Goal: Information Seeking & Learning: Compare options

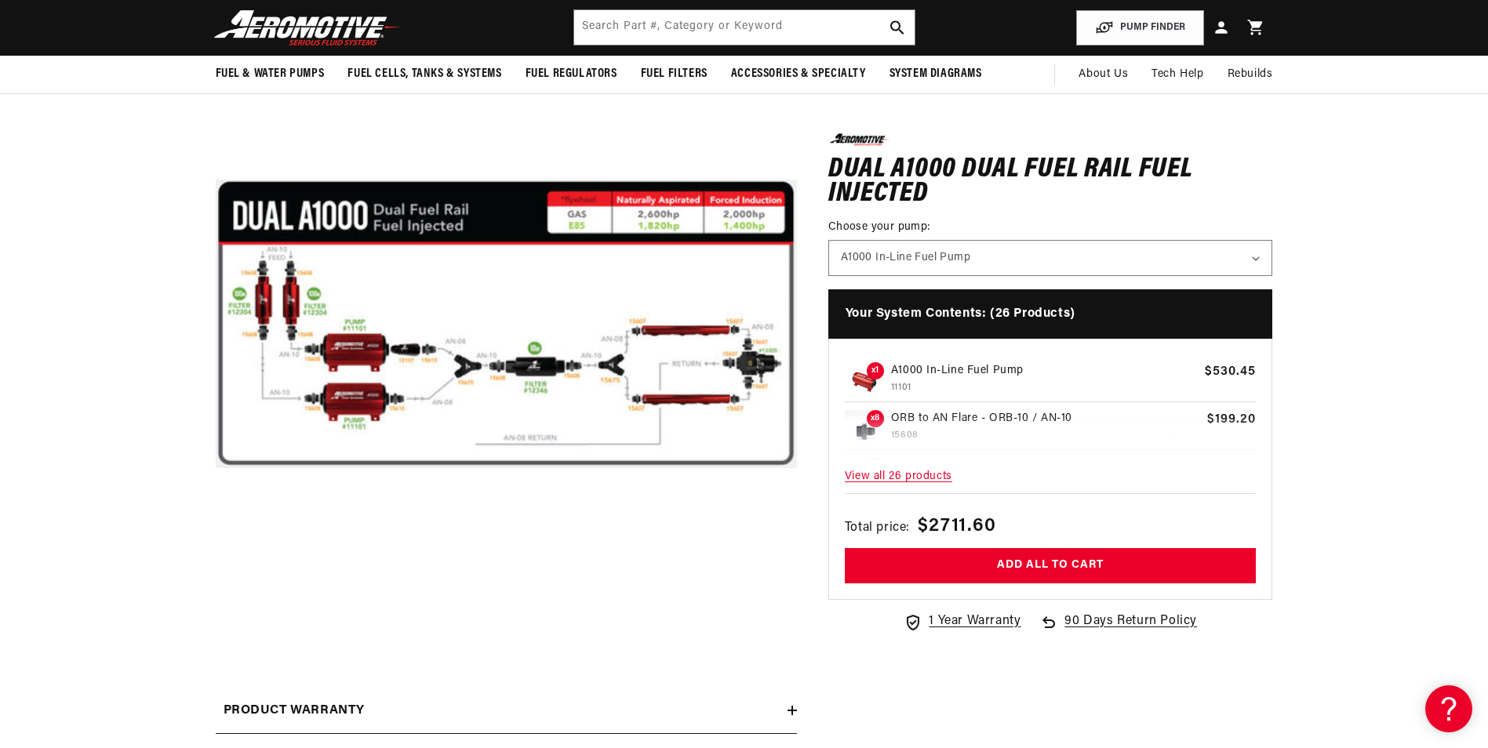
scroll to position [157, 0]
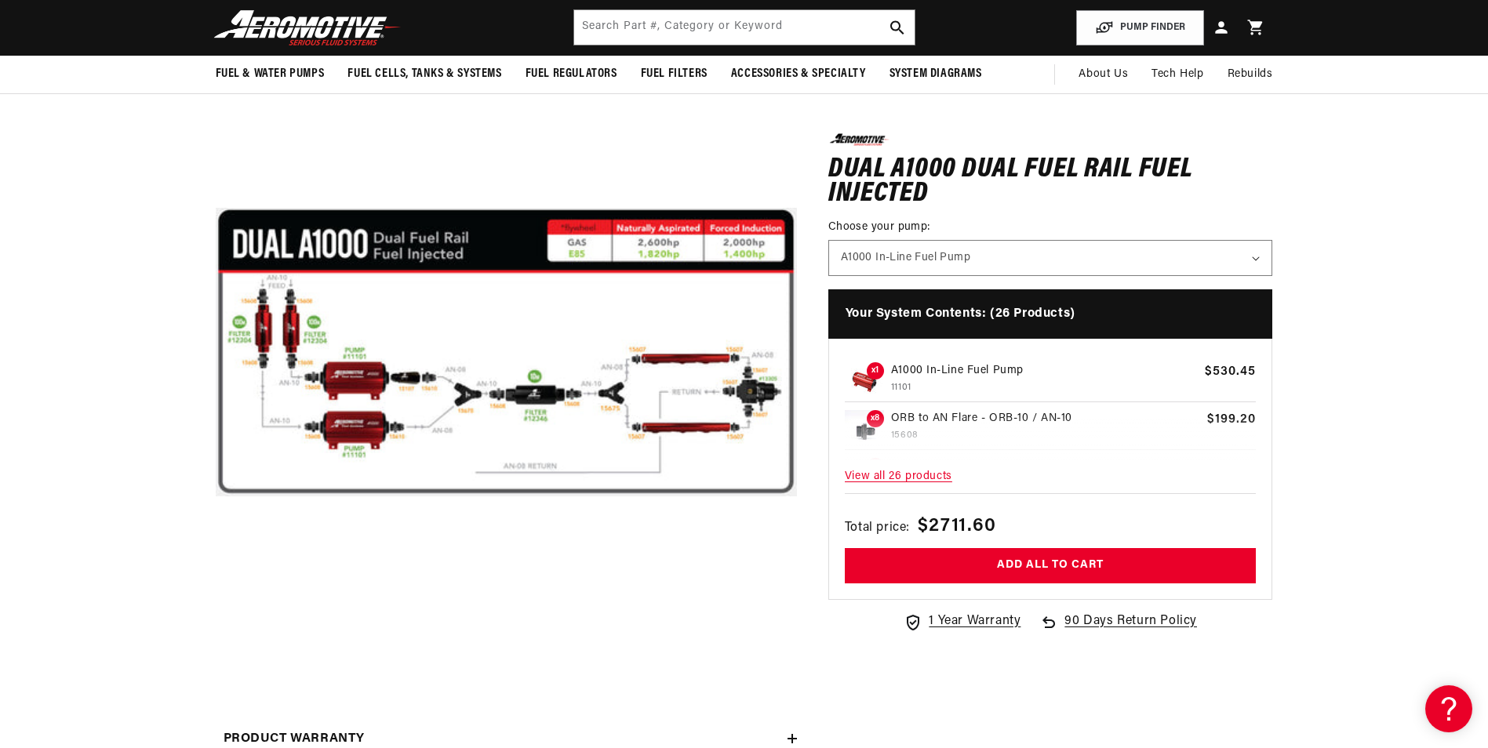
click at [49, 389] on section "0.0 star rating Write a review Dual A1000 Dual Fuel Rail Fuel Injected Dual A10…" at bounding box center [744, 439] width 1488 height 788
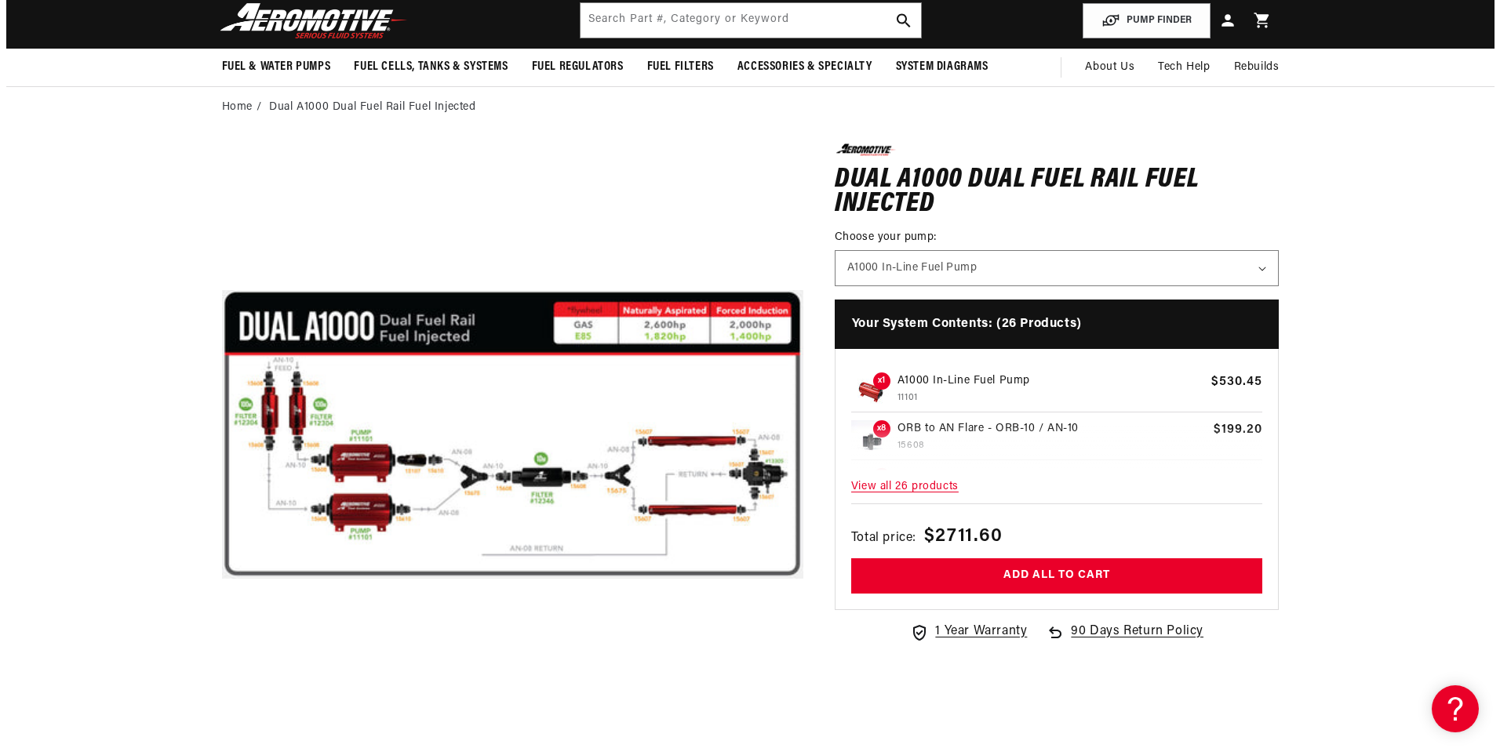
scroll to position [0, 0]
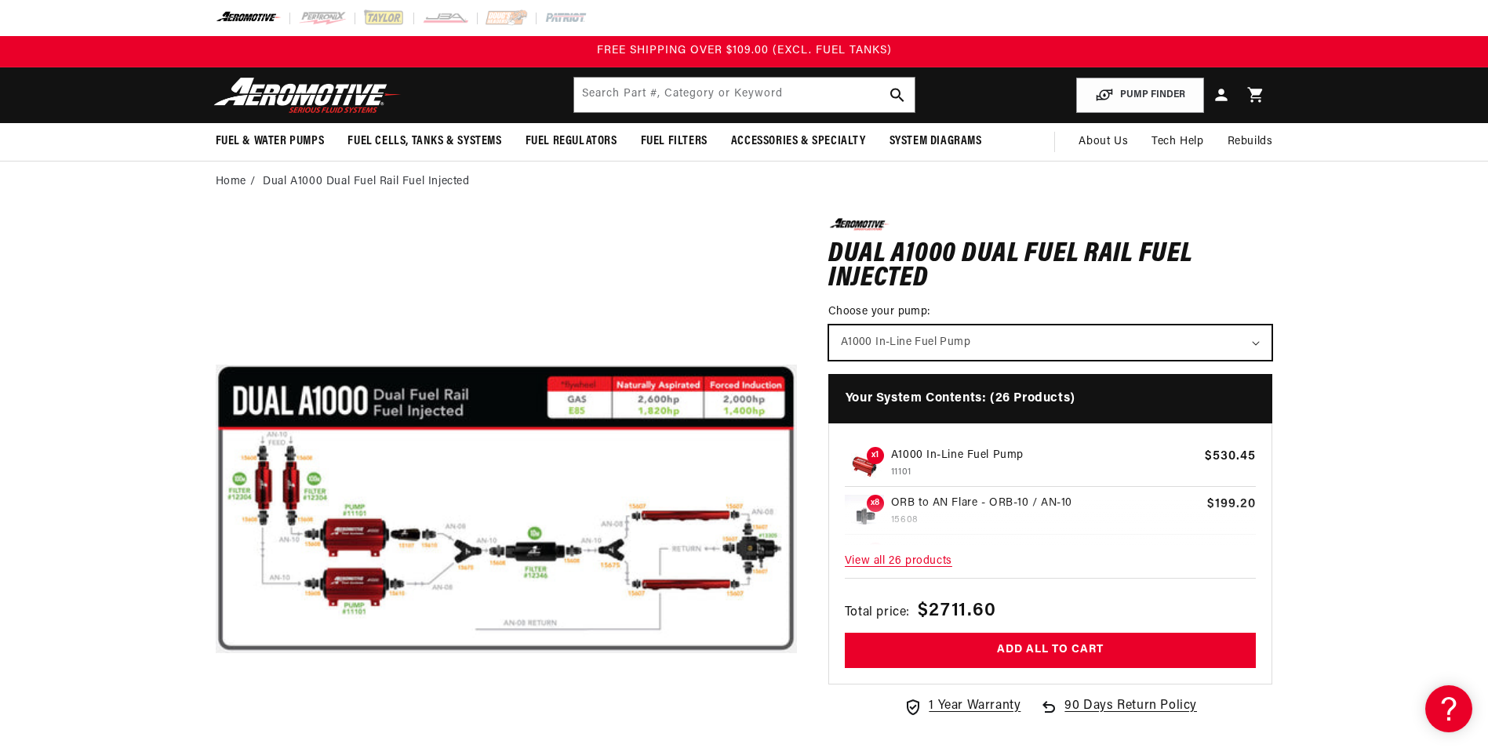
click at [867, 329] on select "A1000 In-Line Fuel Pump" at bounding box center [1050, 343] width 443 height 35
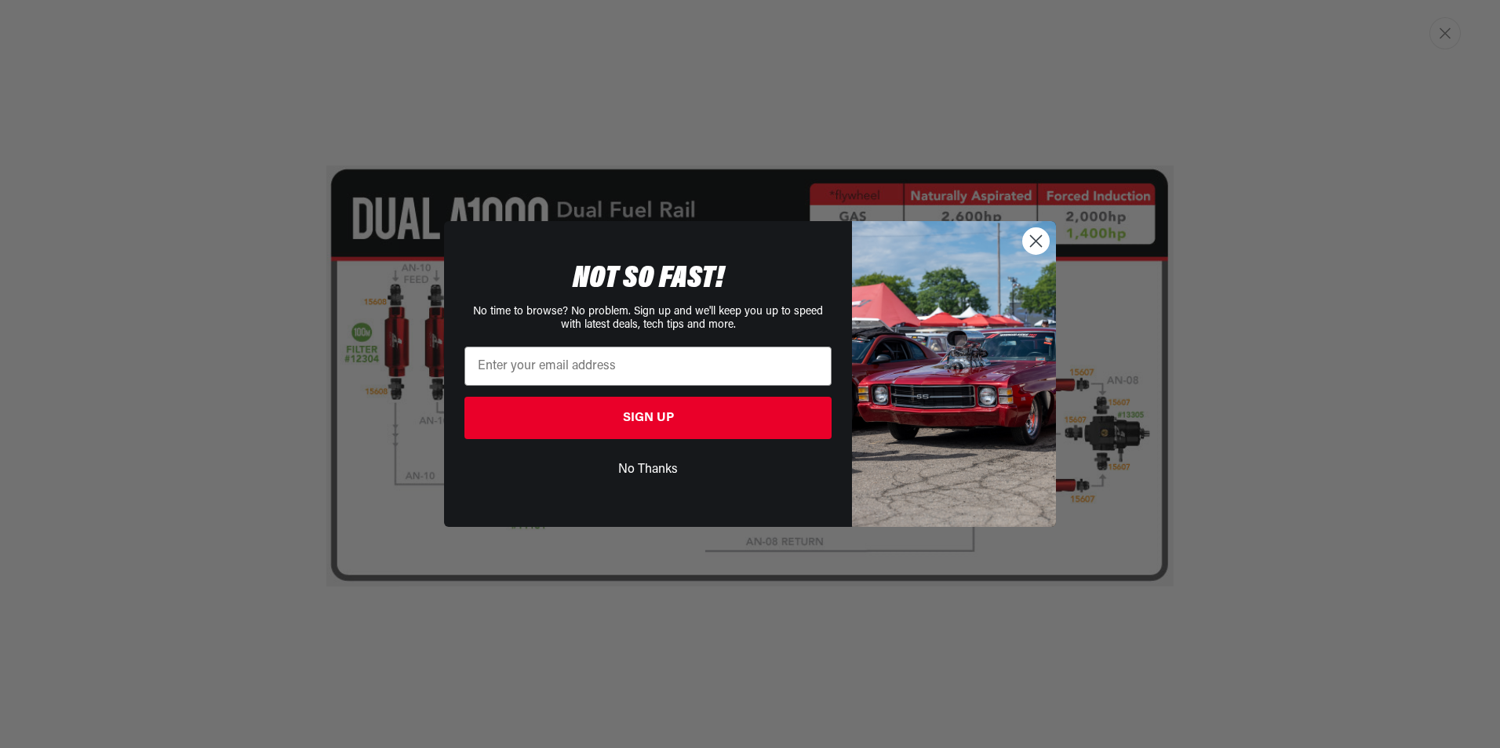
click at [1025, 242] on circle "Close dialog" at bounding box center [1036, 241] width 26 height 26
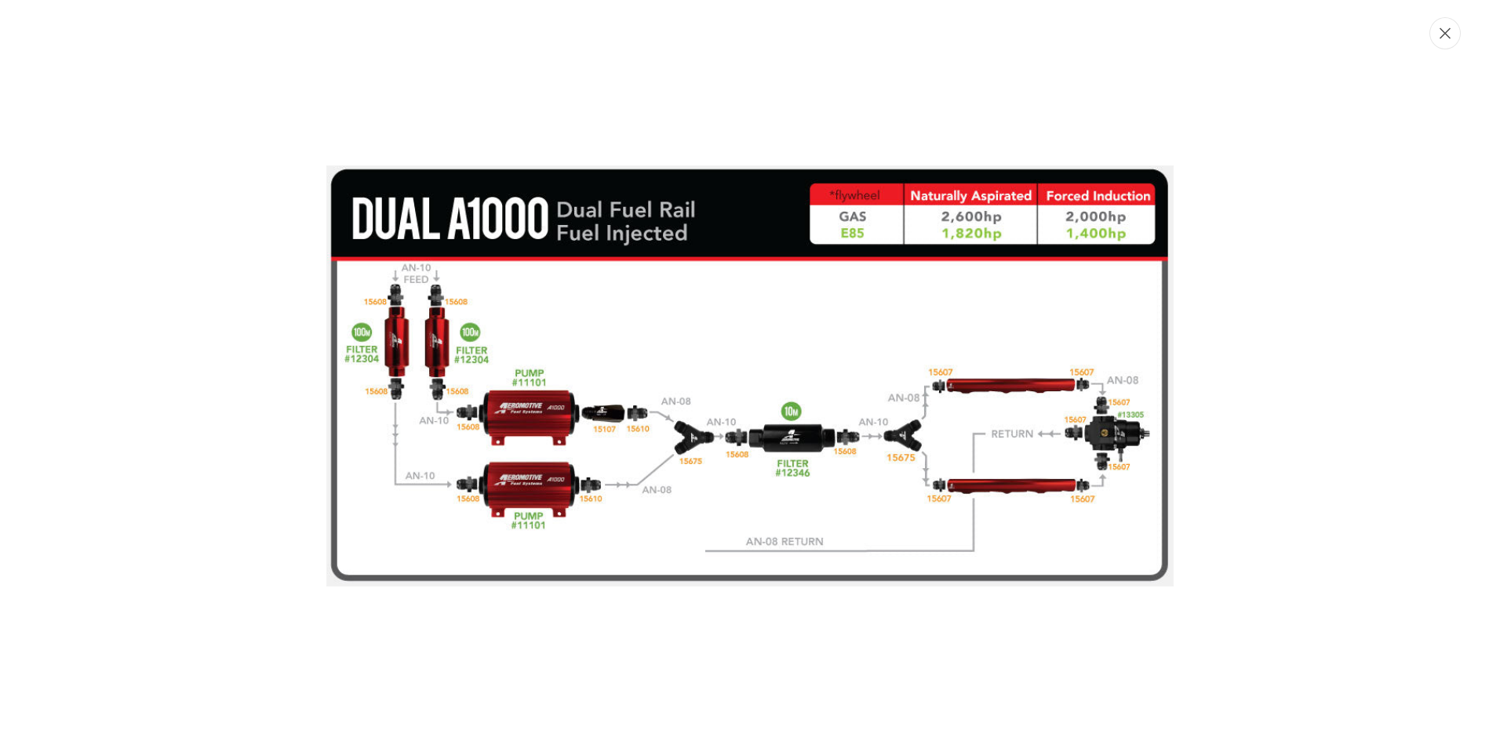
click at [1436, 38] on button "Close" at bounding box center [1444, 33] width 31 height 32
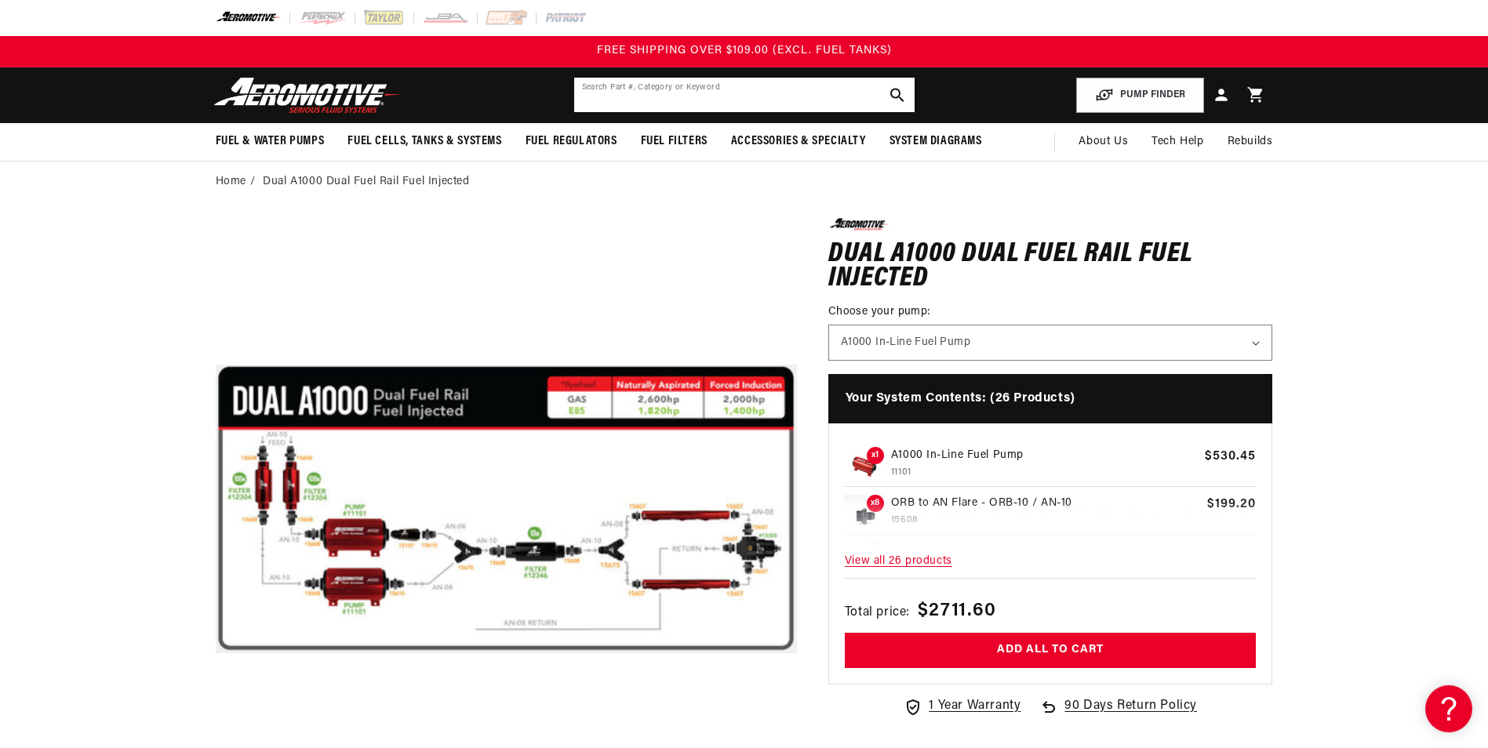
click at [653, 91] on input "text" at bounding box center [744, 95] width 340 height 35
type input "i"
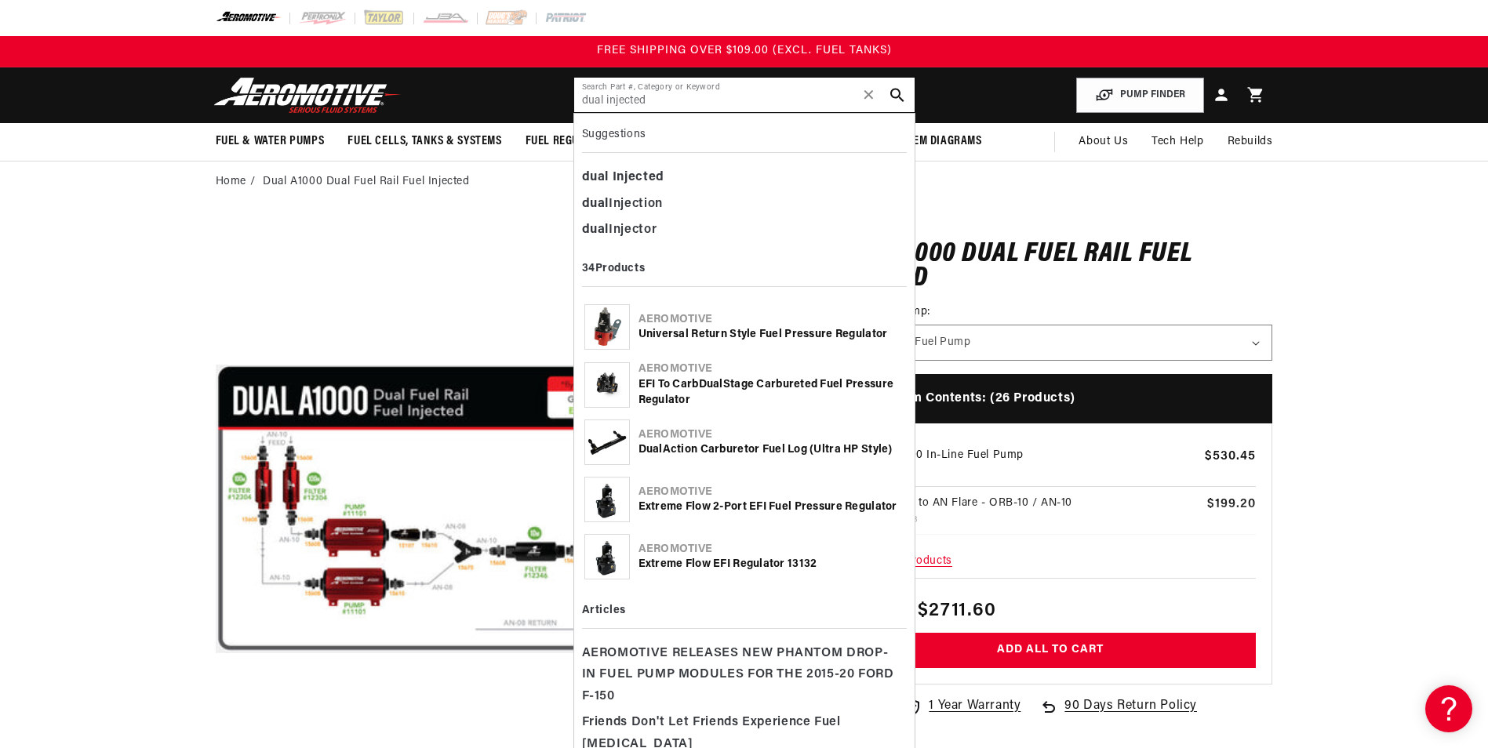
type input "dual injected"
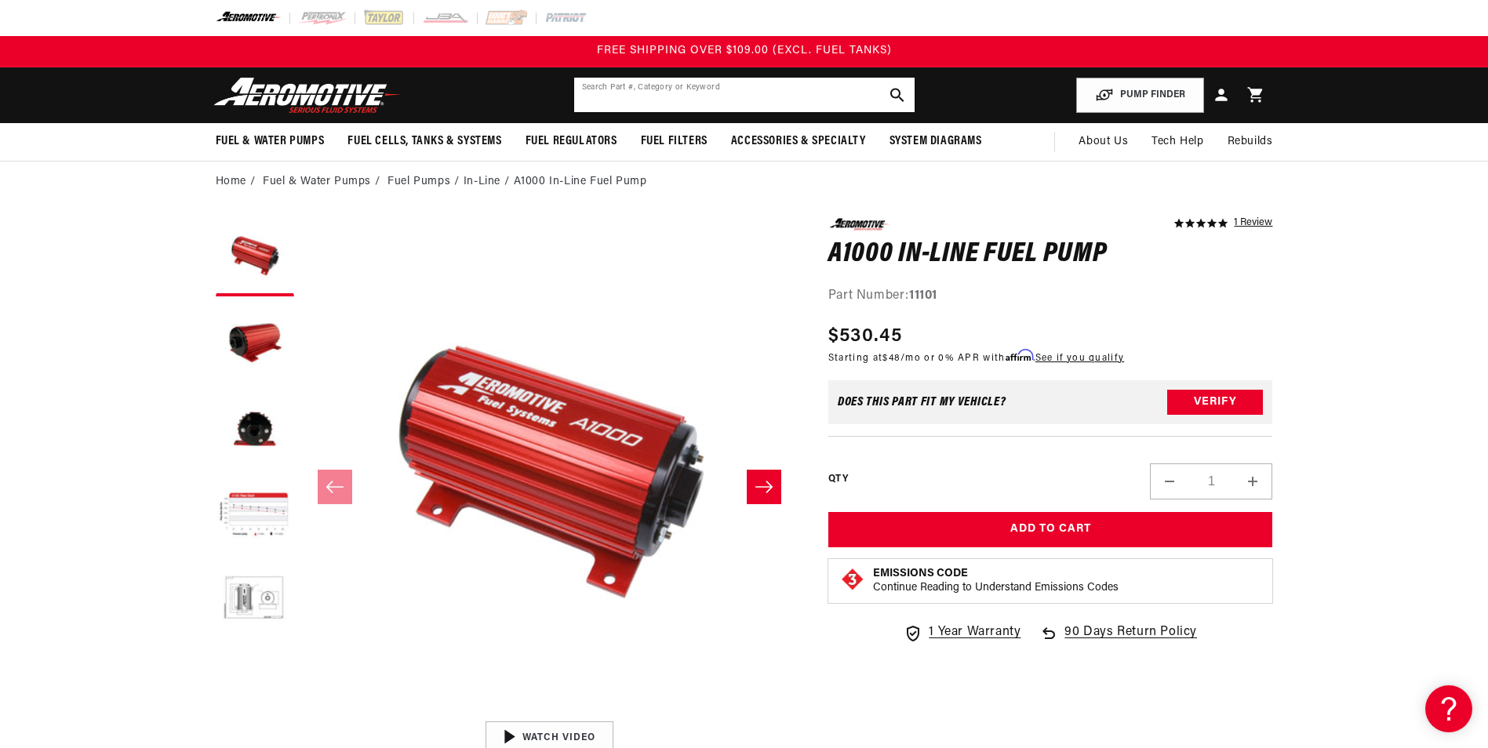
click at [665, 96] on input "text" at bounding box center [744, 95] width 340 height 35
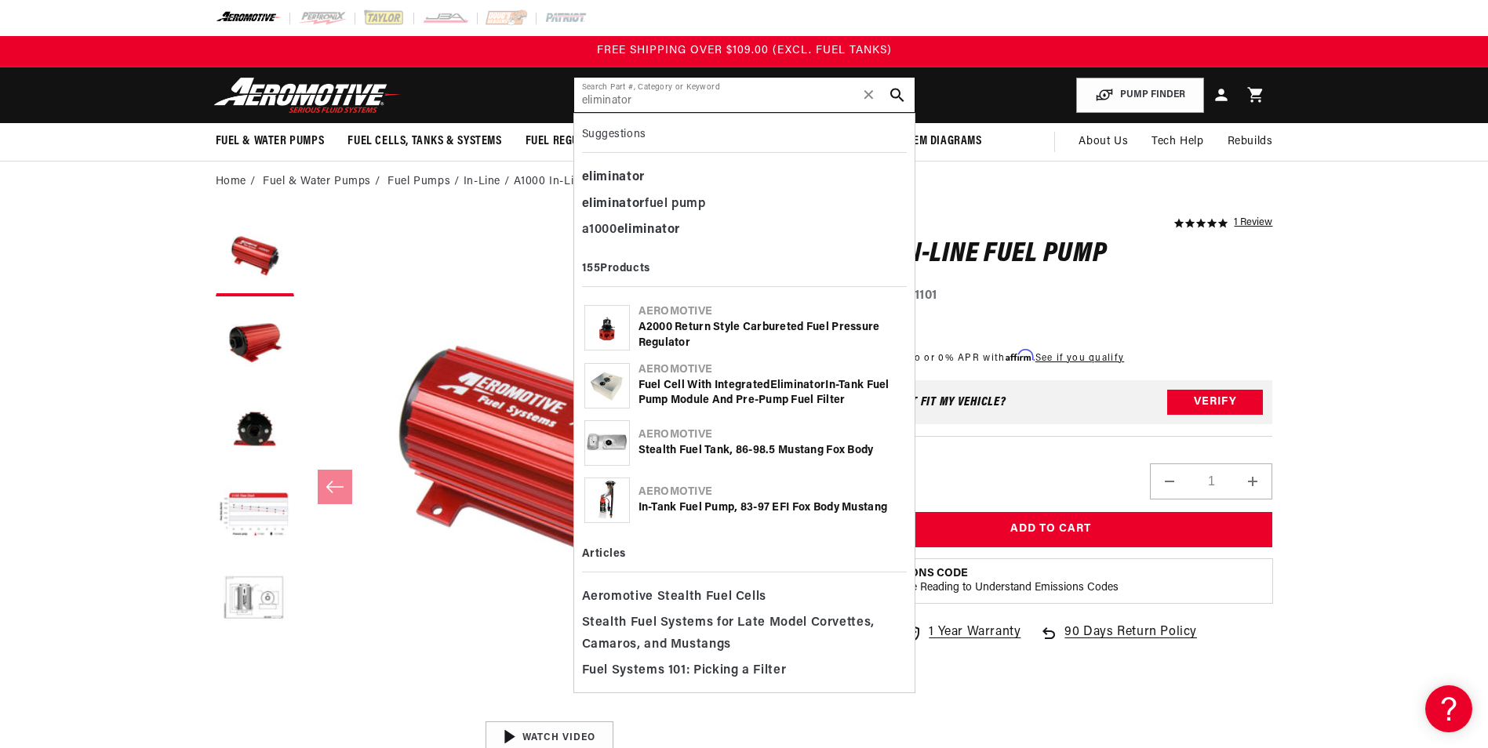
type input "eliminator"
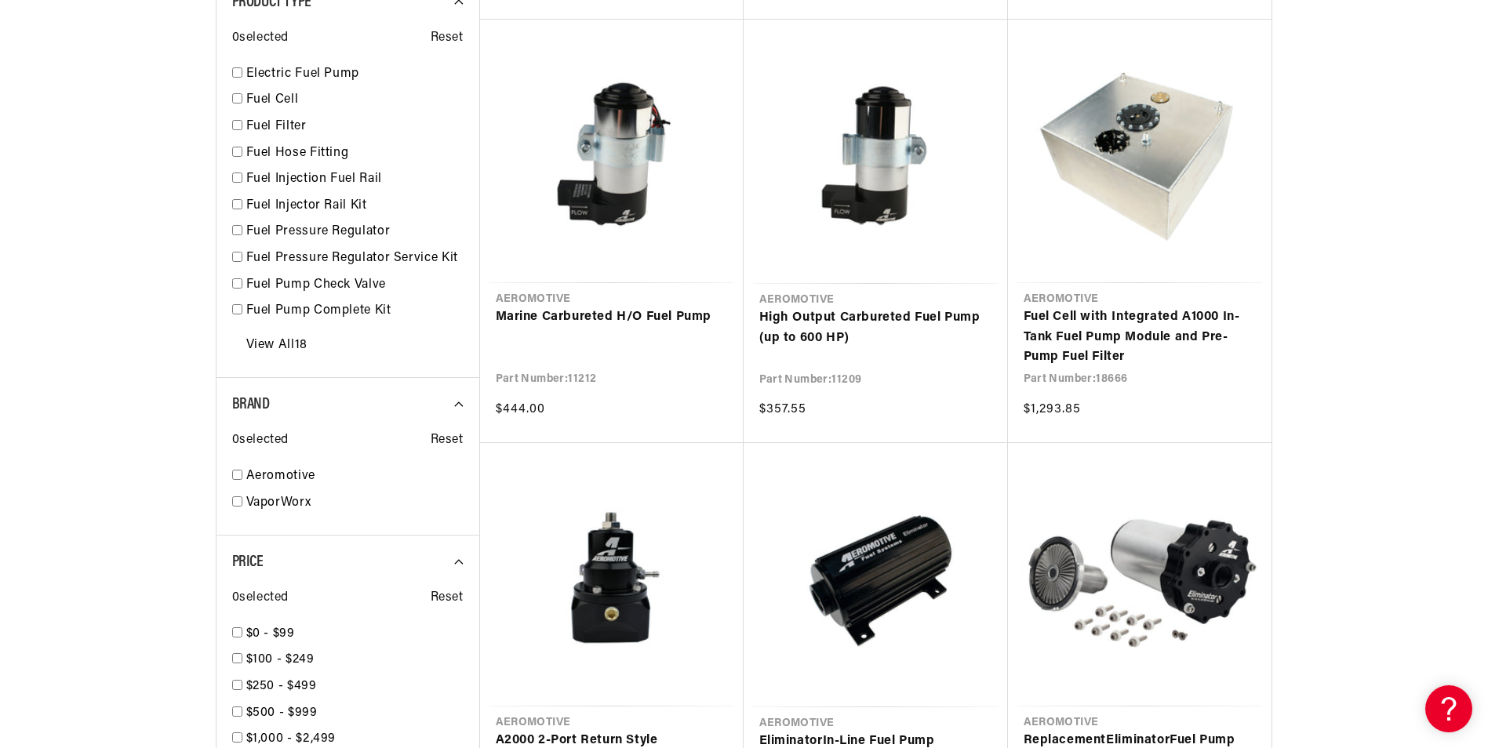
scroll to position [1569, 0]
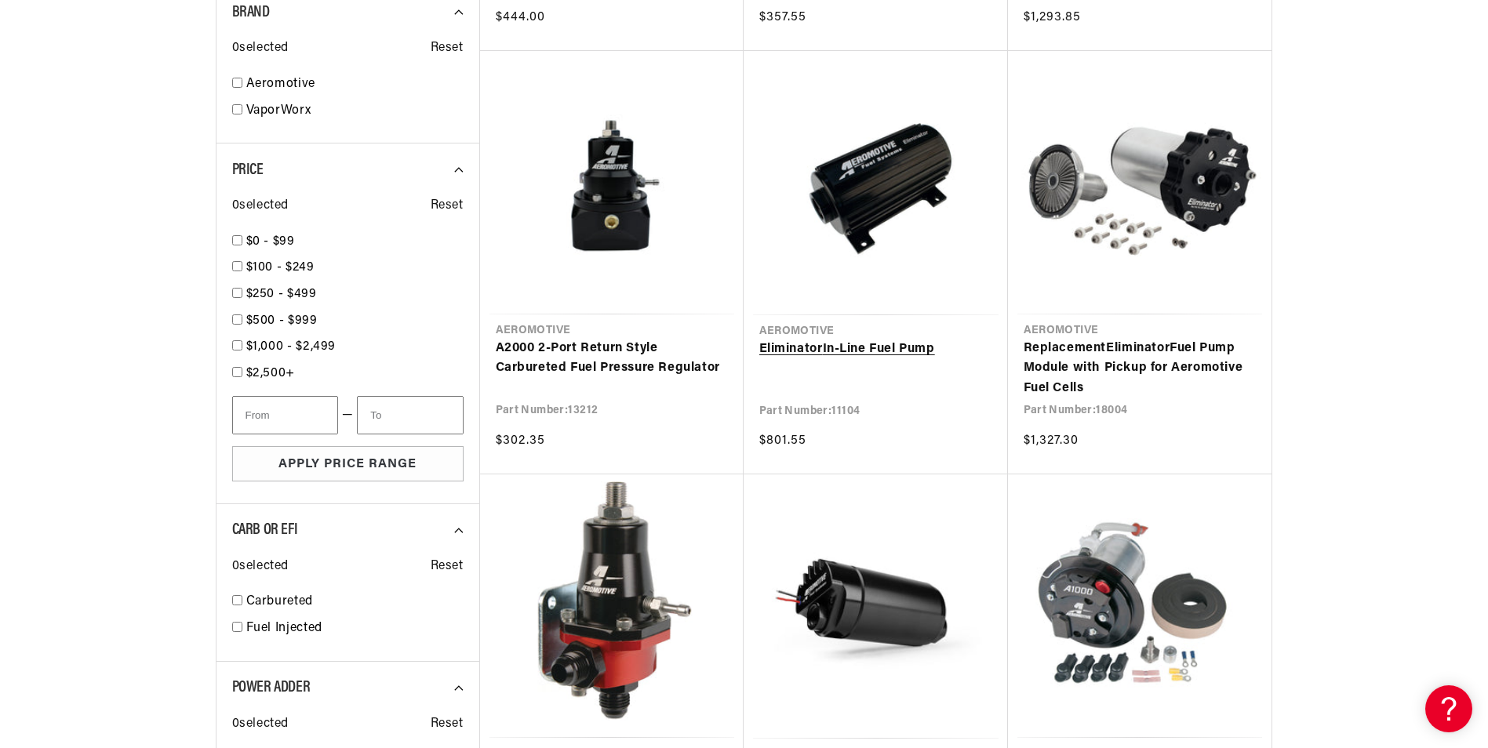
click at [891, 344] on link "Eliminator In-Line Fuel Pump" at bounding box center [875, 350] width 233 height 20
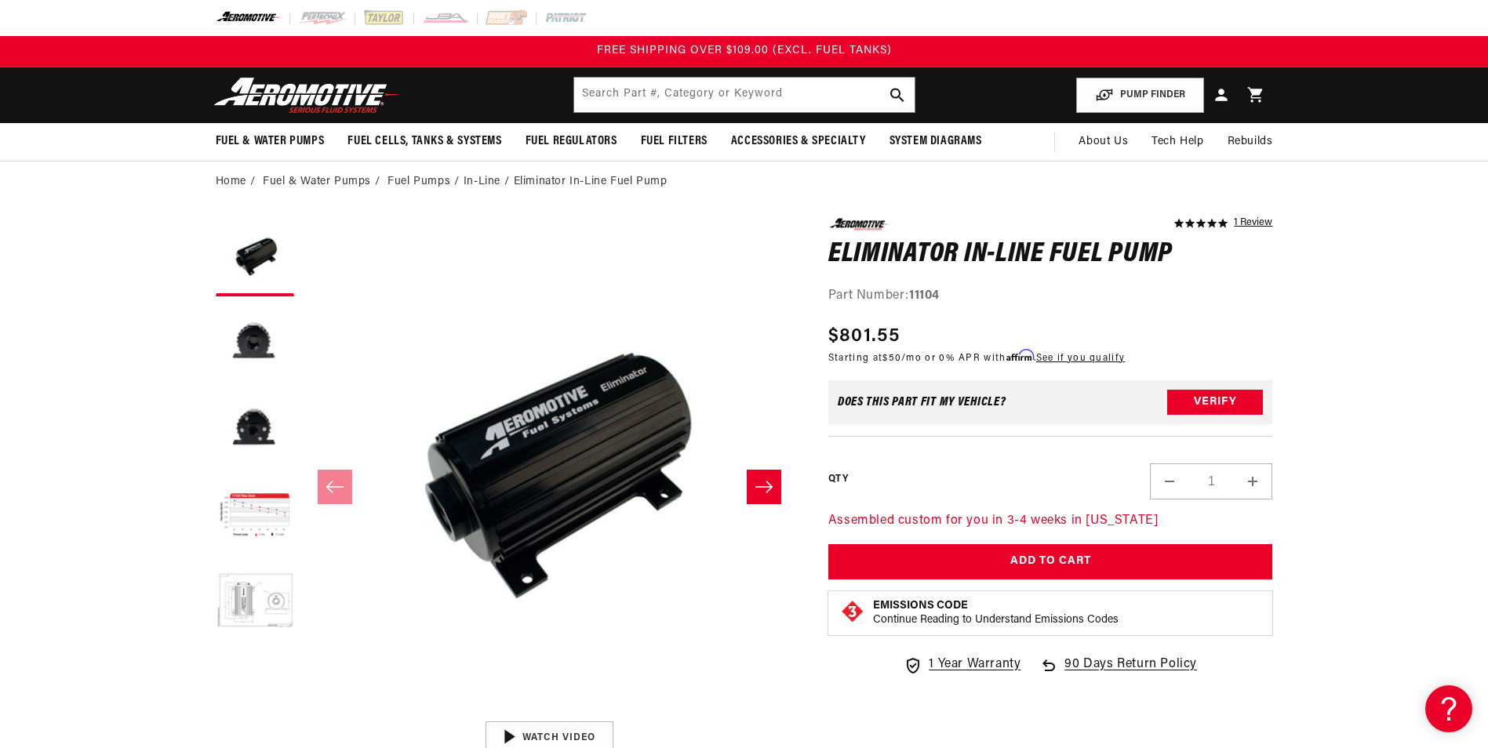
click at [766, 483] on icon "Slide right" at bounding box center [764, 487] width 19 height 16
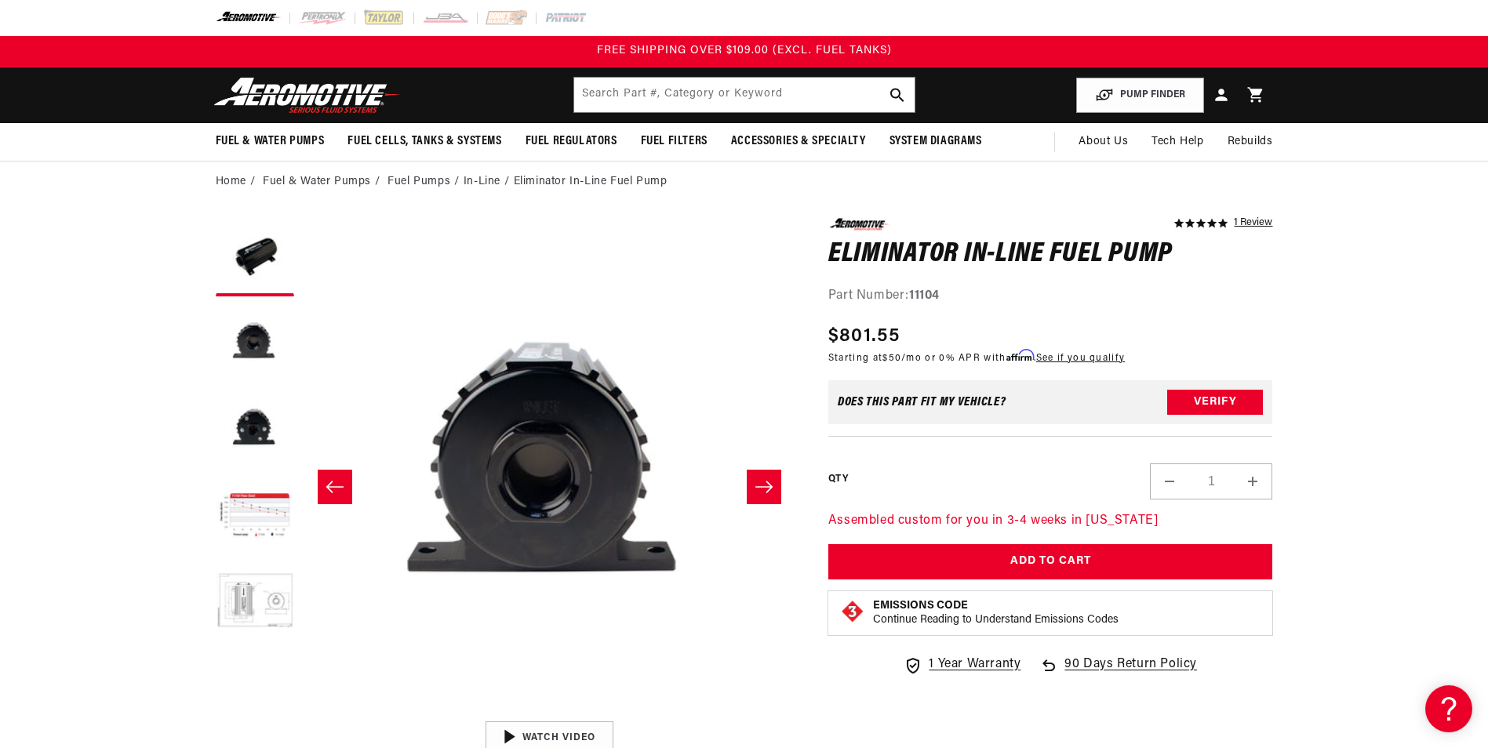
click at [766, 483] on icon "Slide right" at bounding box center [764, 487] width 19 height 16
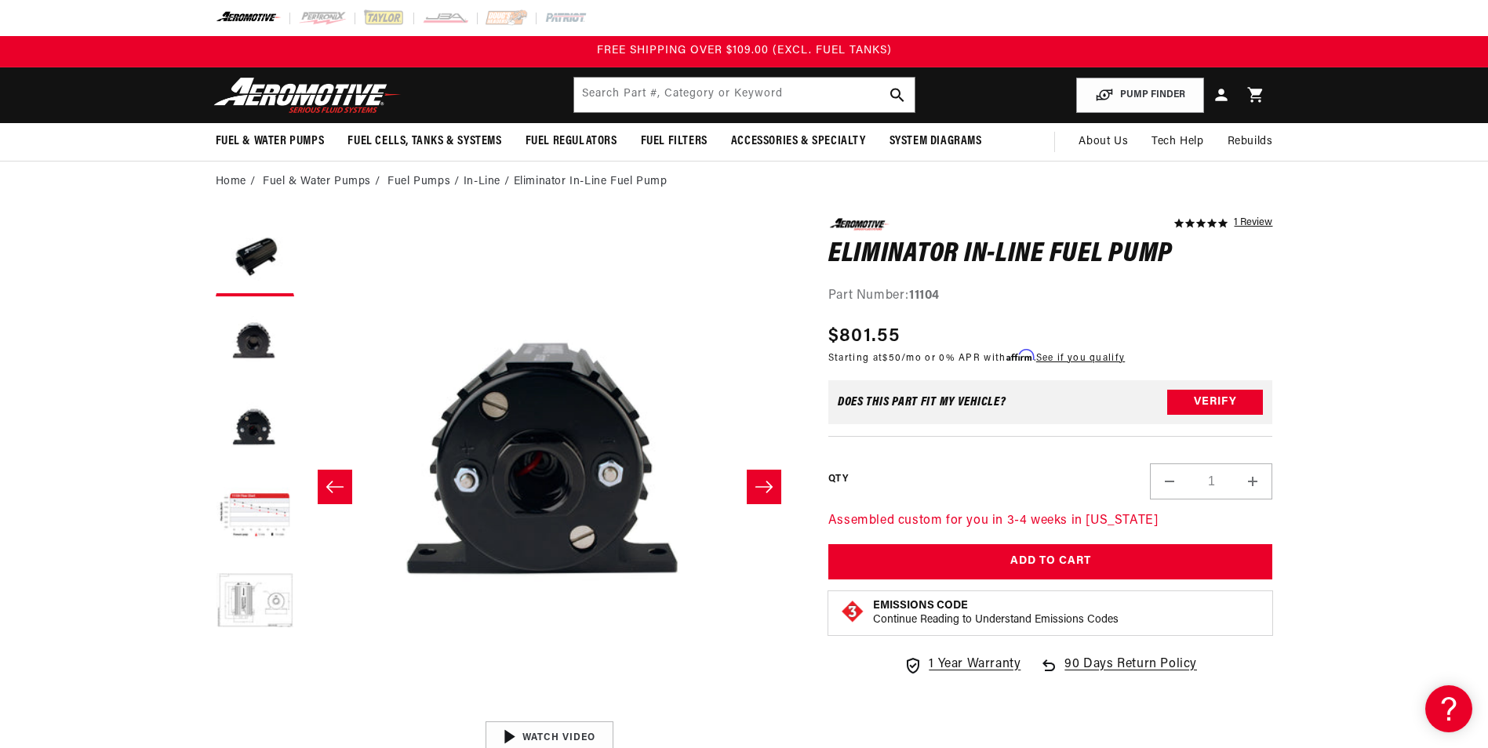
click at [766, 483] on icon "Slide right" at bounding box center [764, 487] width 19 height 16
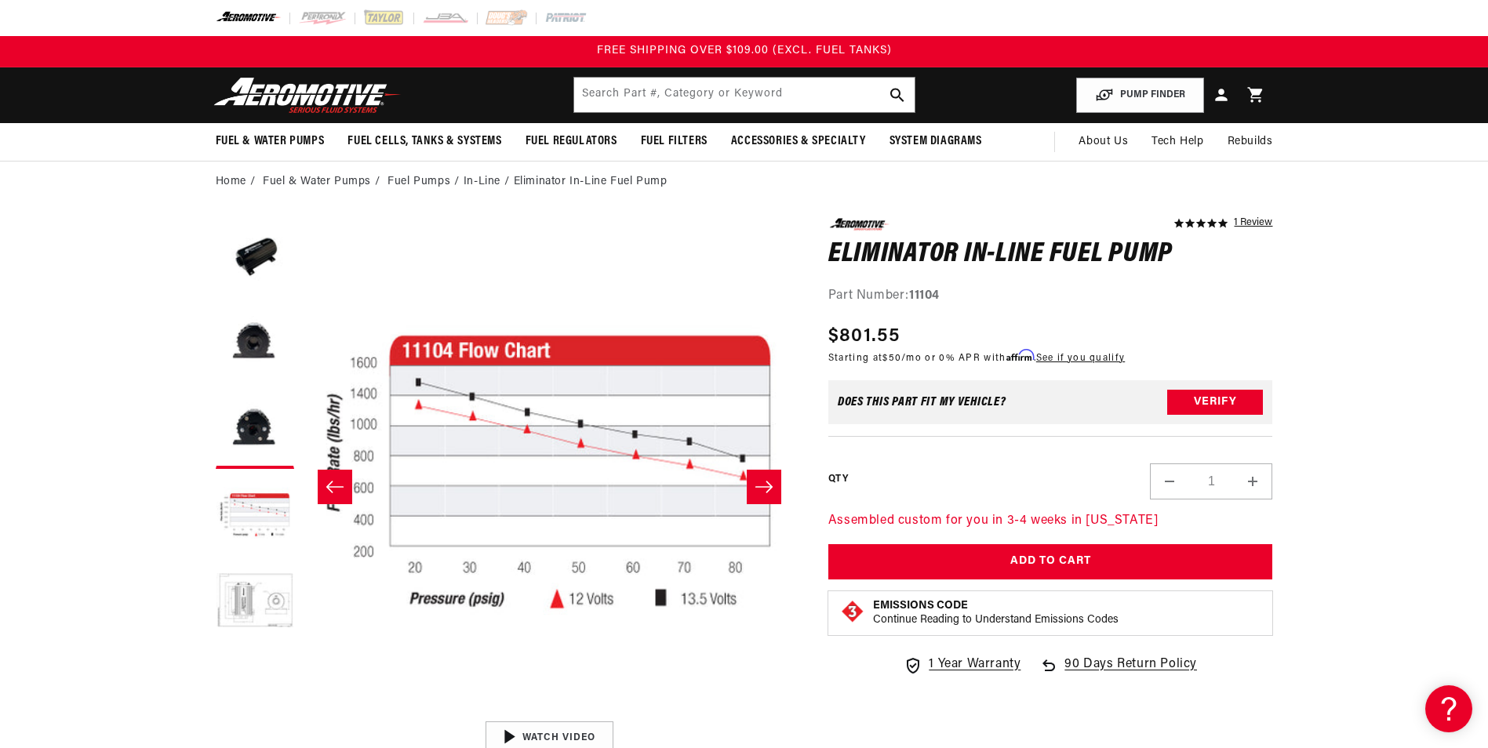
click at [766, 483] on icon "Slide right" at bounding box center [764, 487] width 19 height 16
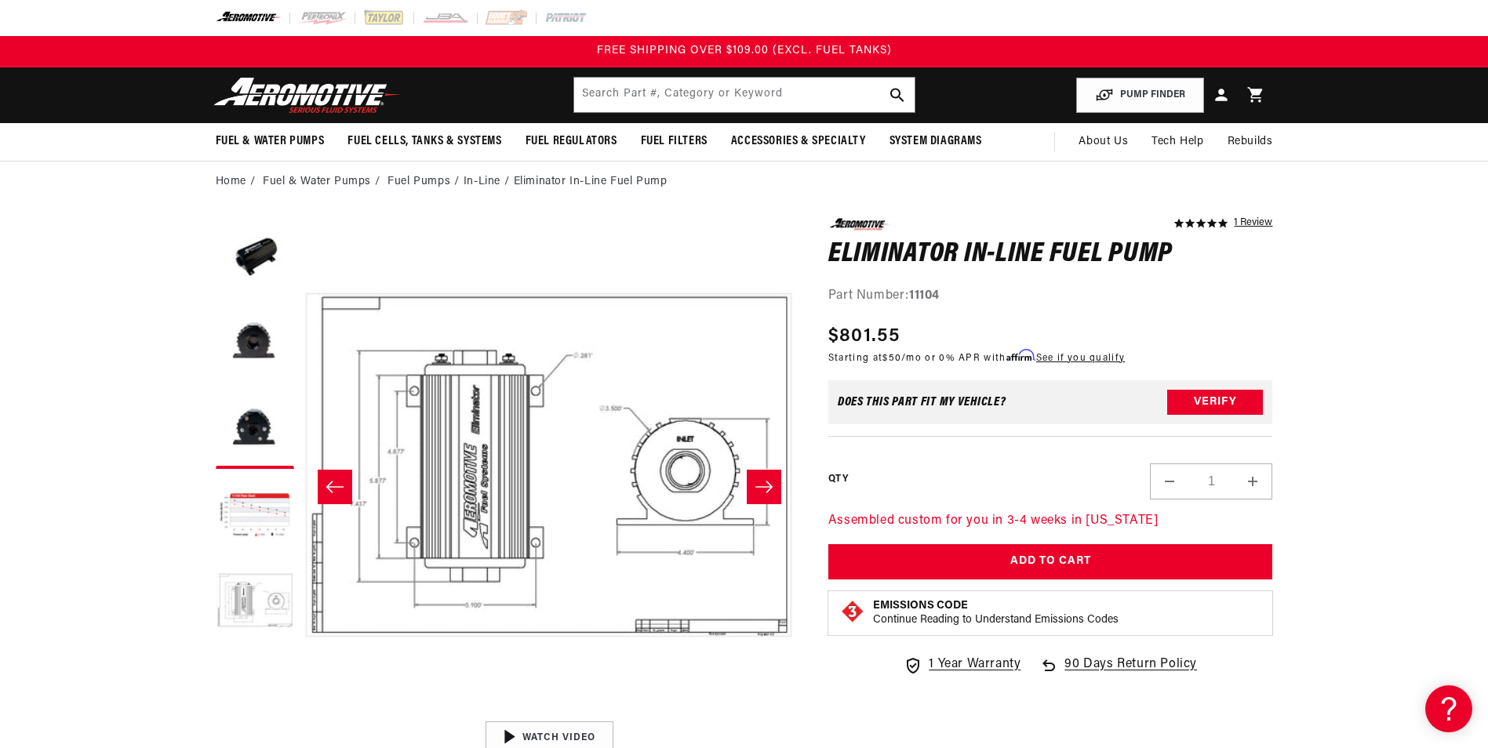
click at [766, 483] on icon "Slide right" at bounding box center [764, 487] width 19 height 16
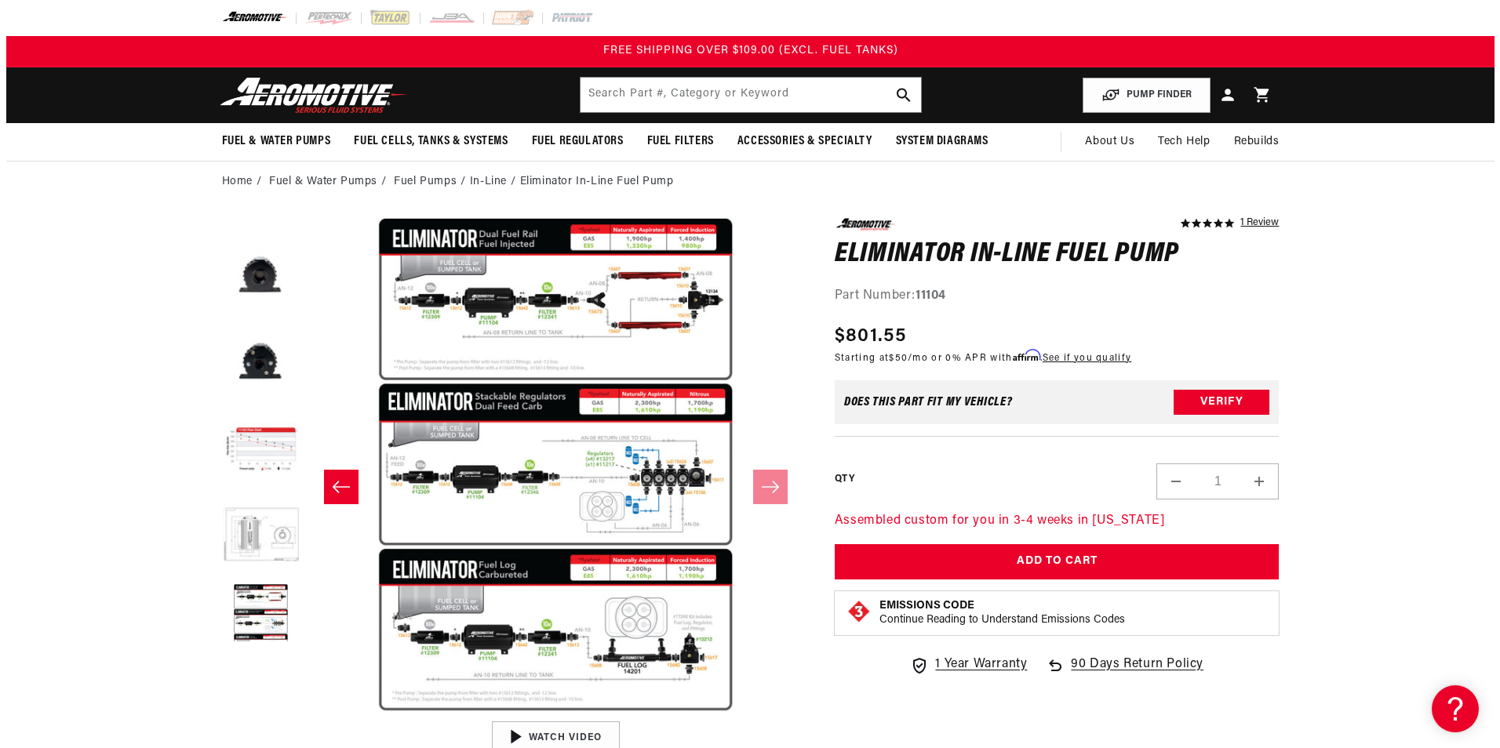
scroll to position [86, 0]
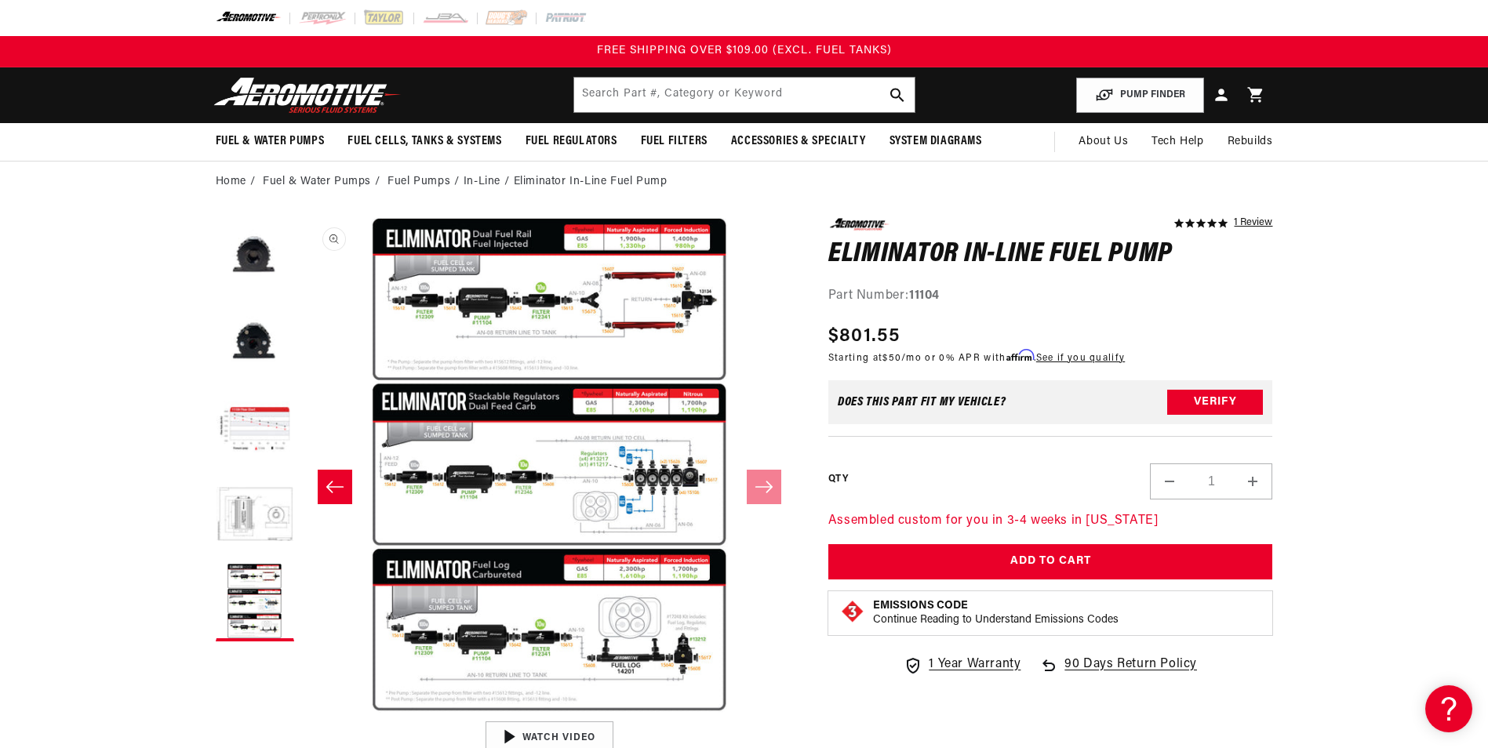
click at [301, 713] on button "Open media 6 in modal" at bounding box center [301, 713] width 0 height 0
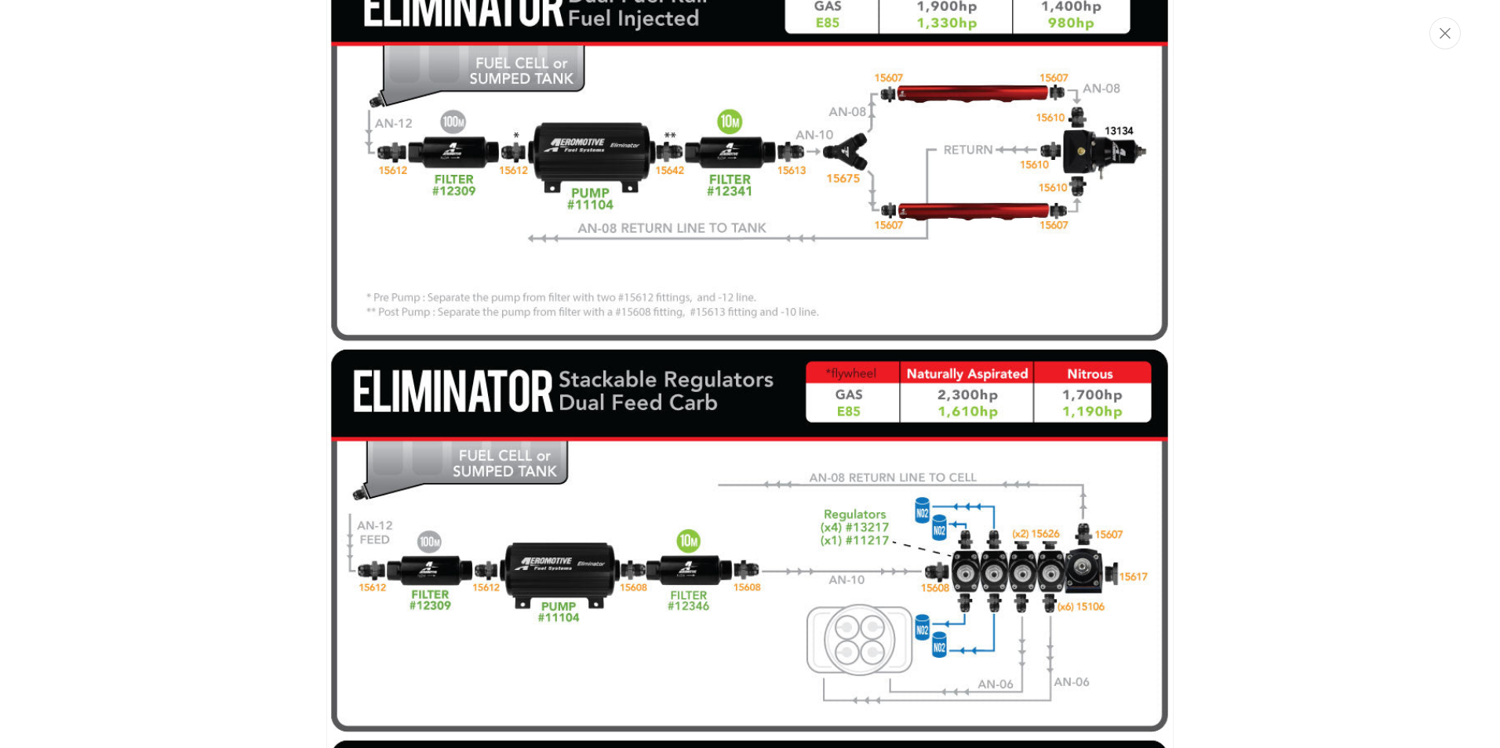
scroll to position [2857, 0]
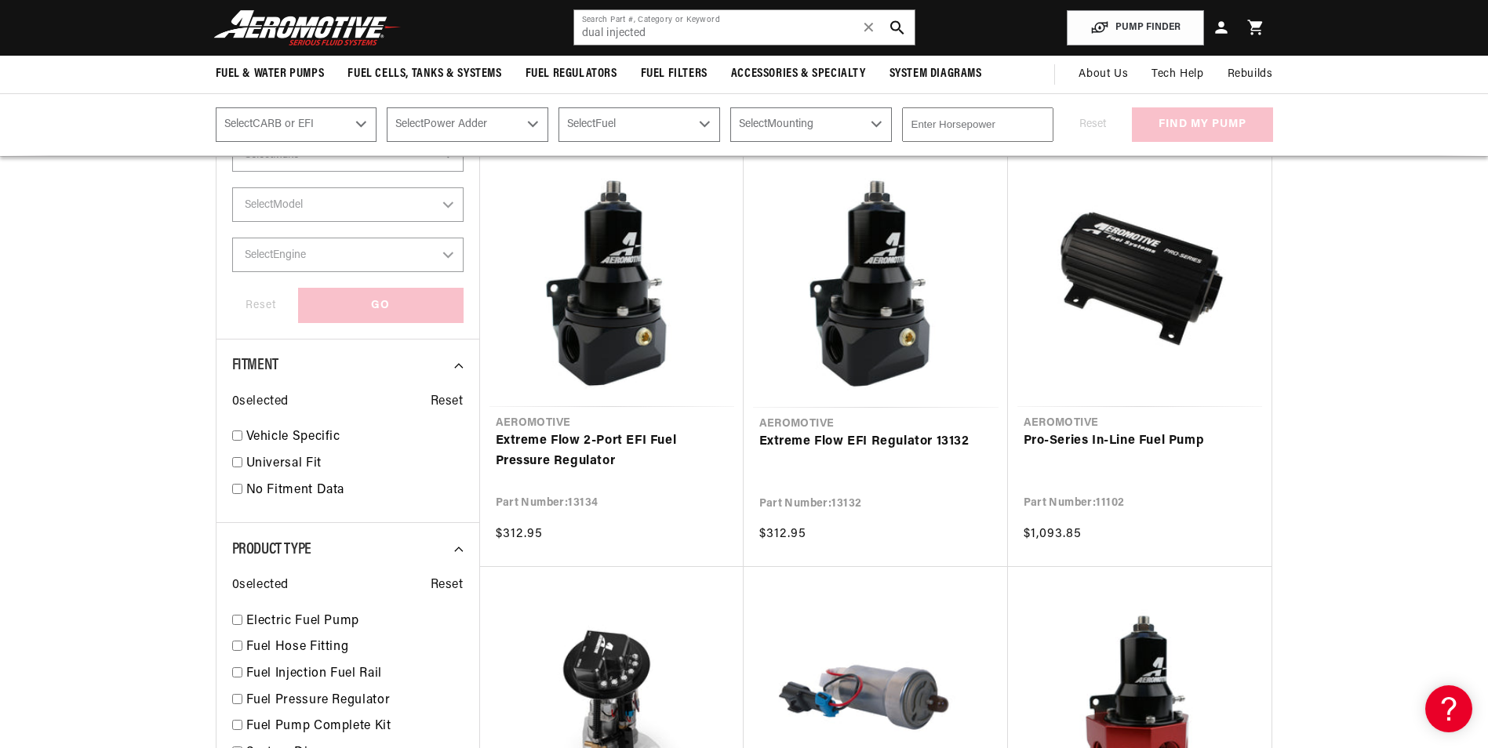
scroll to position [628, 0]
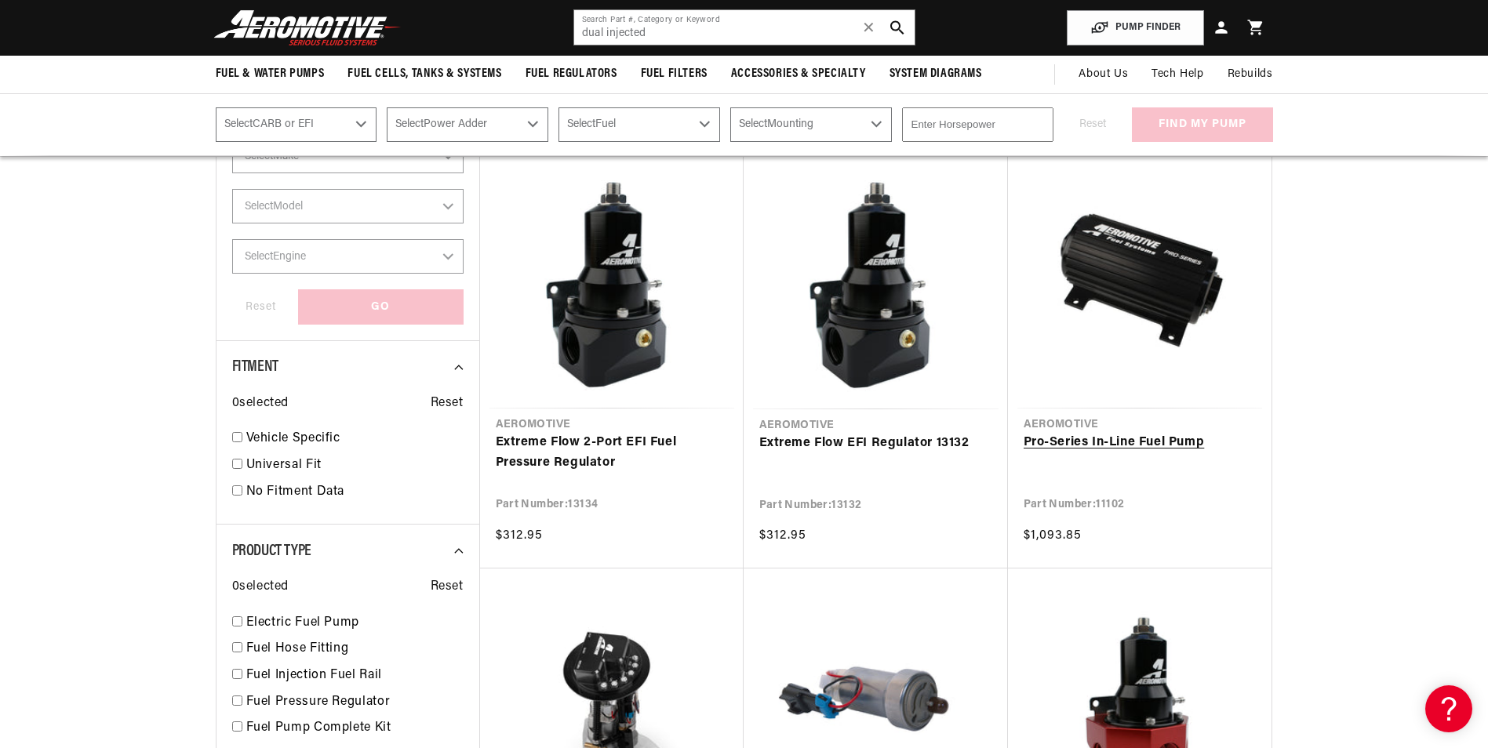
click at [1126, 433] on link "Pro-Series In-Line Fuel Pump" at bounding box center [1140, 443] width 232 height 20
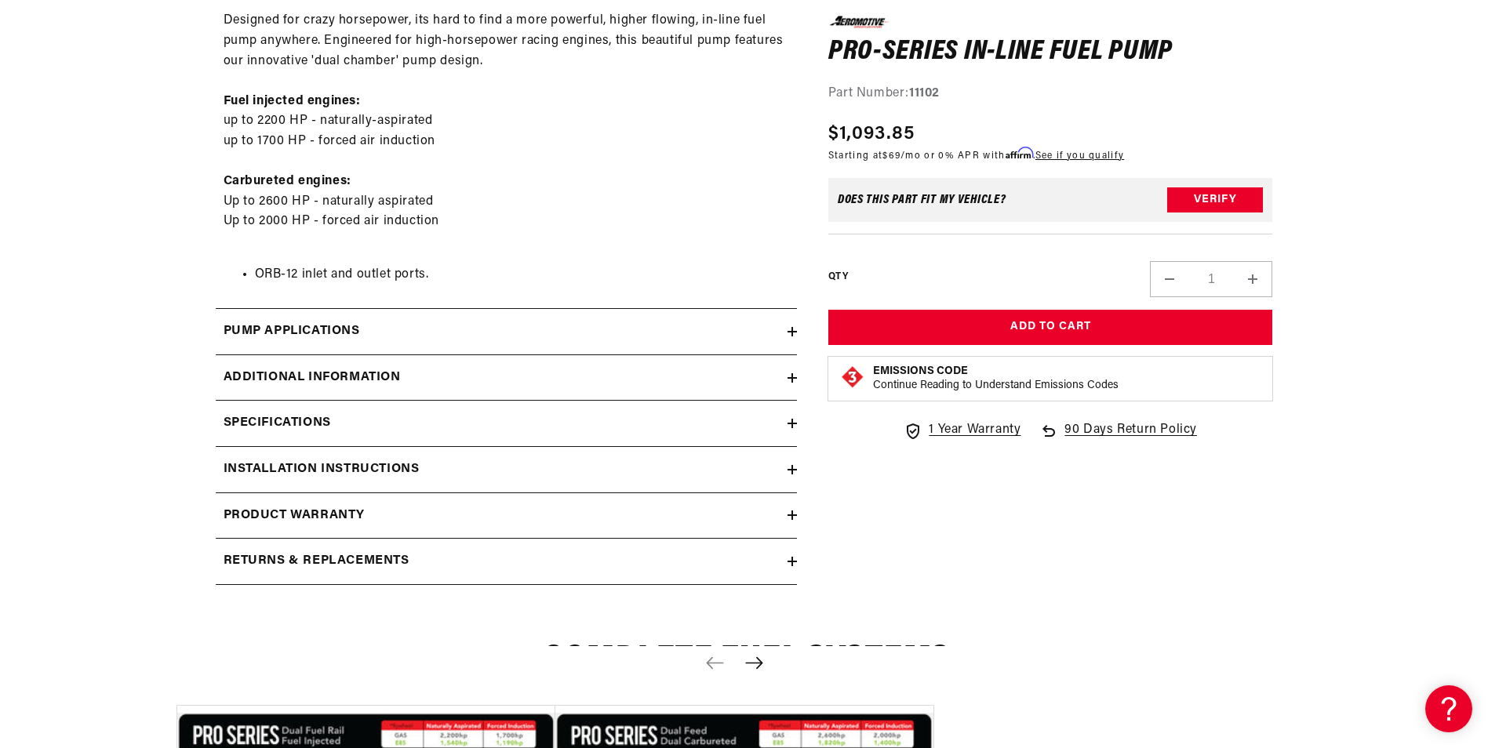
scroll to position [863, 0]
click at [264, 417] on h2 "Specifications" at bounding box center [277, 423] width 107 height 20
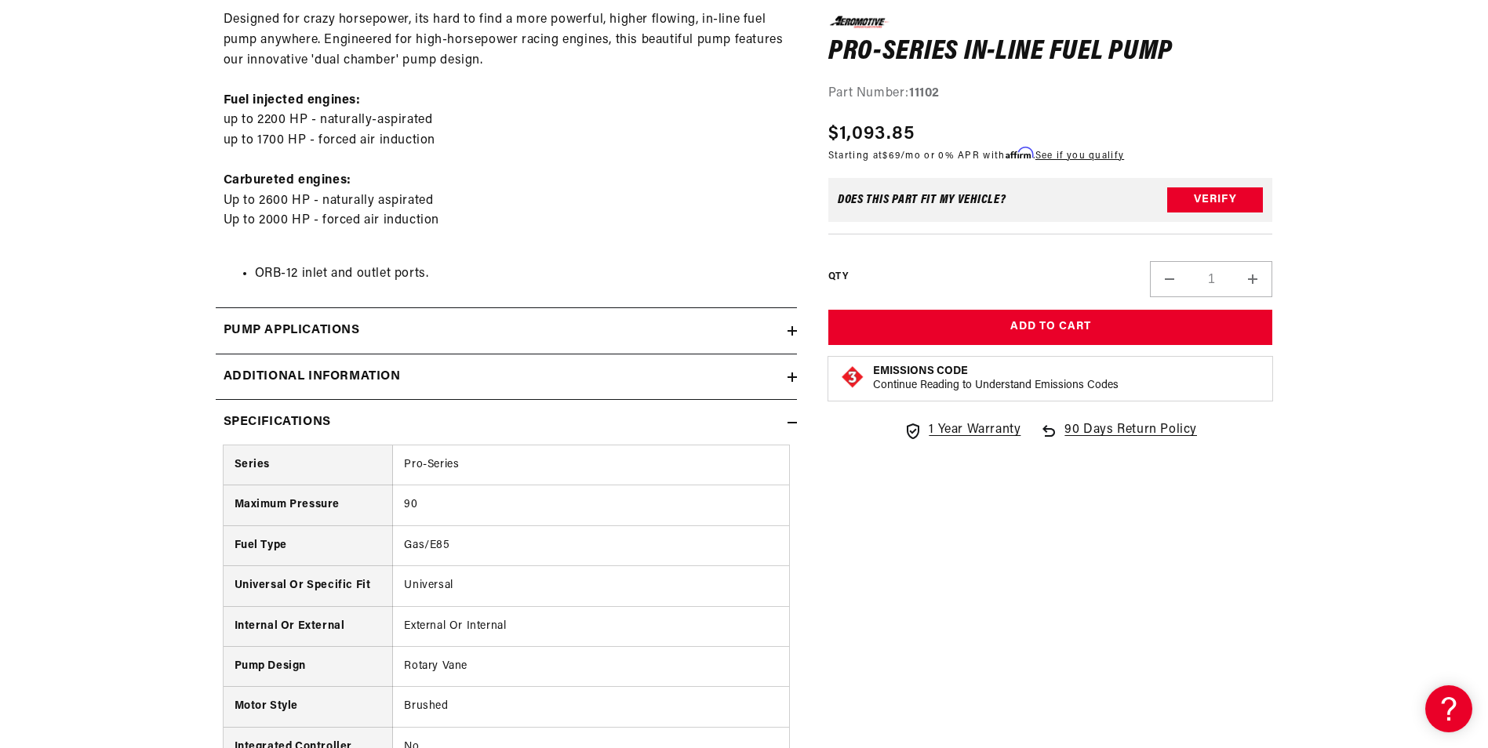
click at [289, 414] on h2 "Specifications" at bounding box center [277, 423] width 107 height 20
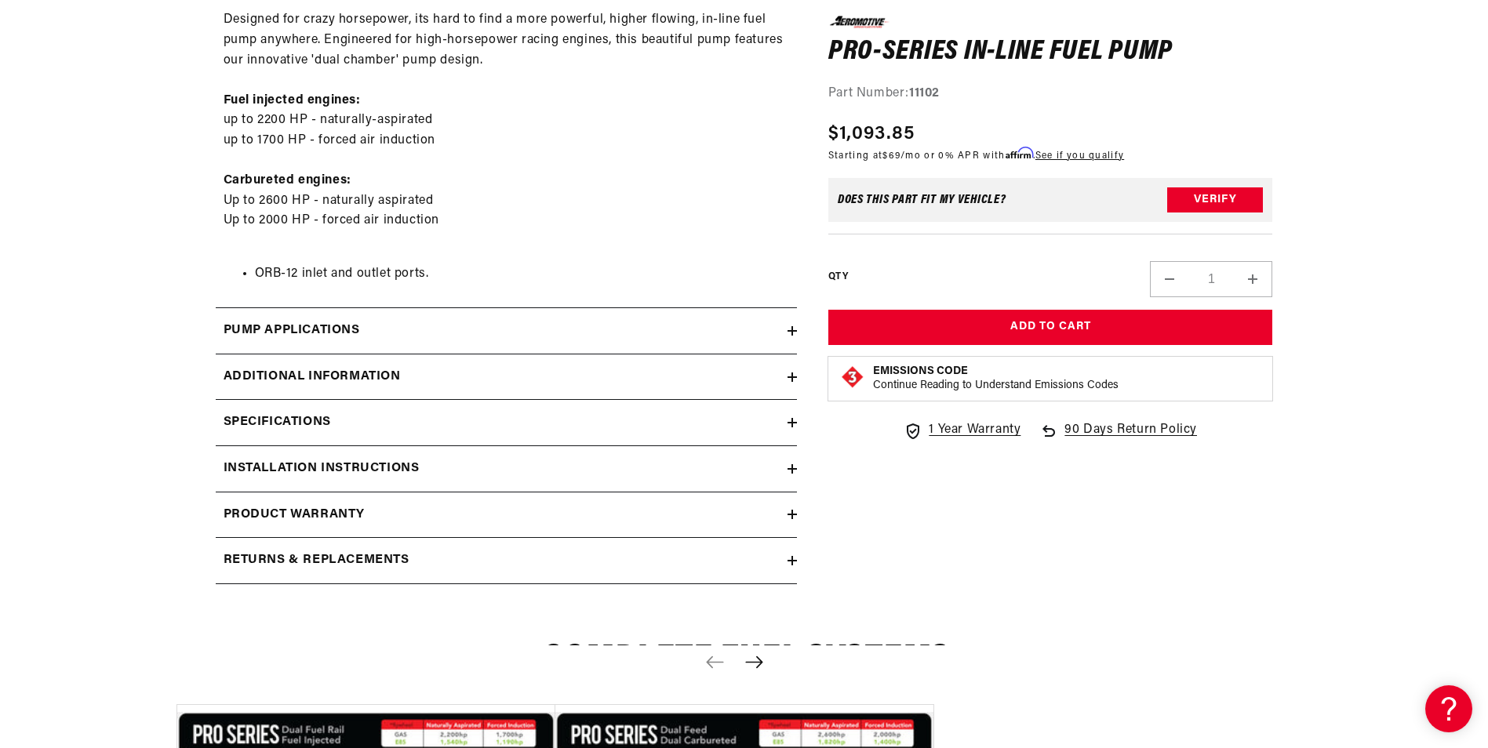
click at [297, 333] on h2 "Pump Applications" at bounding box center [292, 331] width 136 height 20
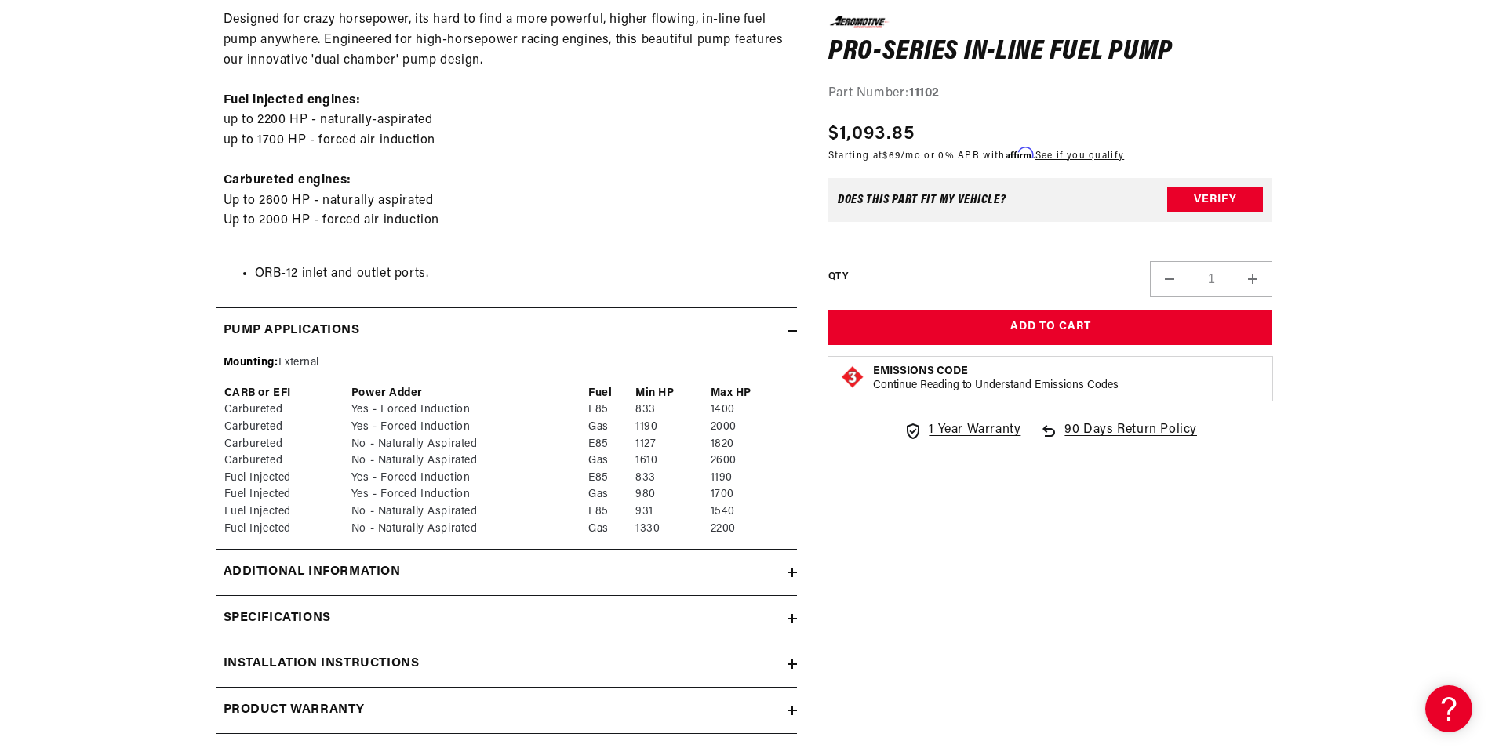
scroll to position [941, 0]
